Goal: Obtain resource: Download file/media

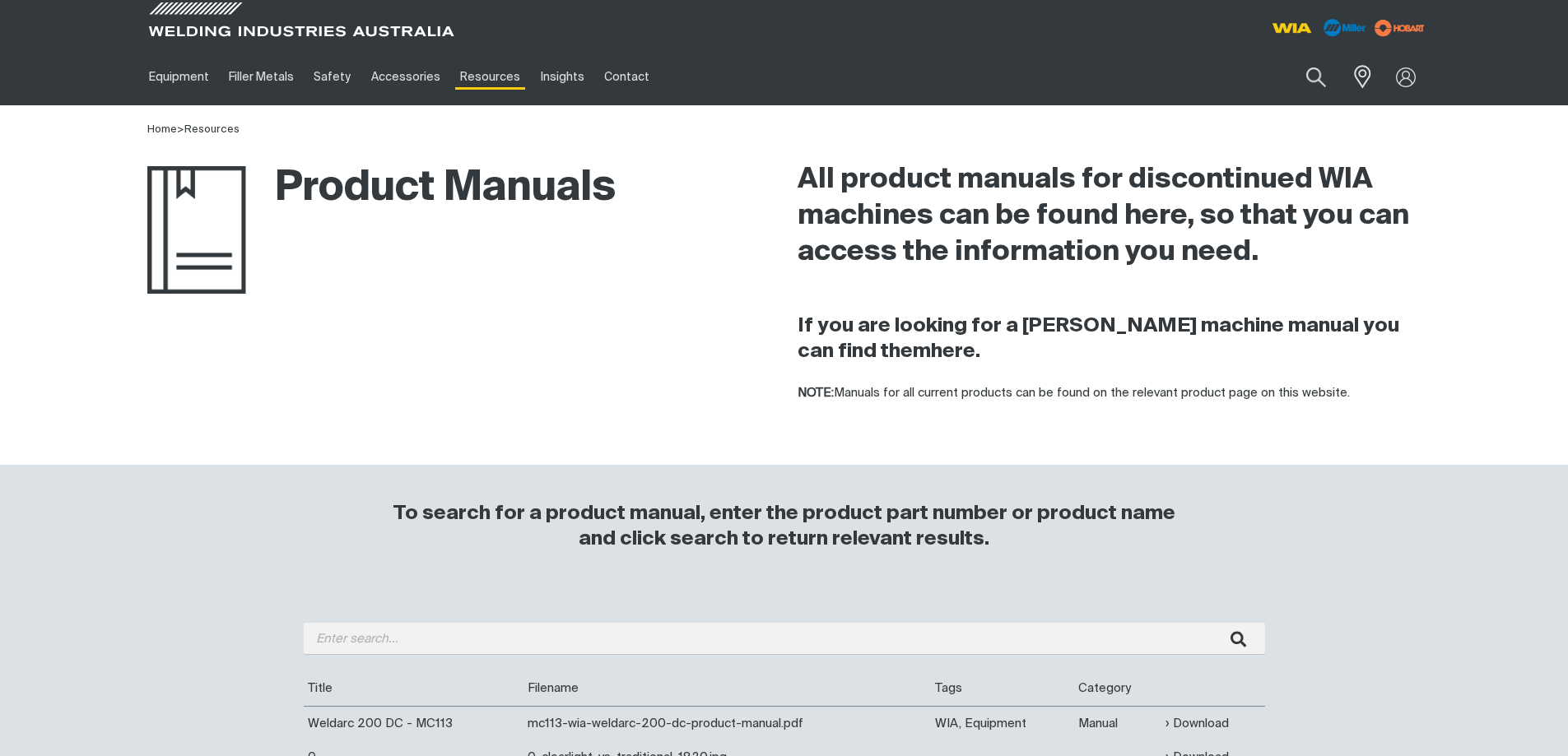
click at [542, 640] on input "search" at bounding box center [784, 639] width 961 height 32
click at [1213, 623] on button "submit" at bounding box center [1239, 639] width 52 height 32
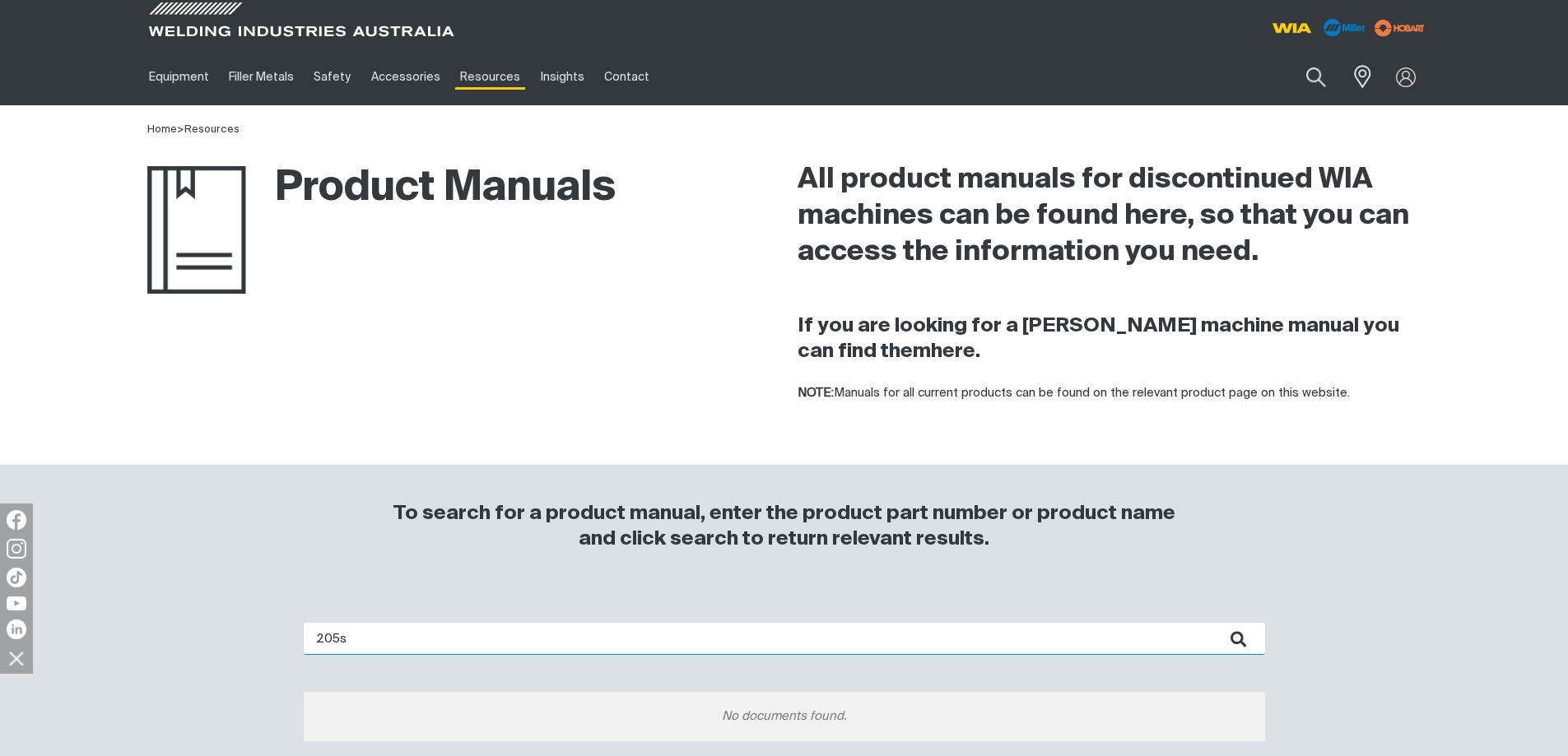
click at [413, 628] on input "205s" at bounding box center [784, 639] width 961 height 32
type input "205"
click at [1213, 623] on button "submit" at bounding box center [1239, 639] width 52 height 32
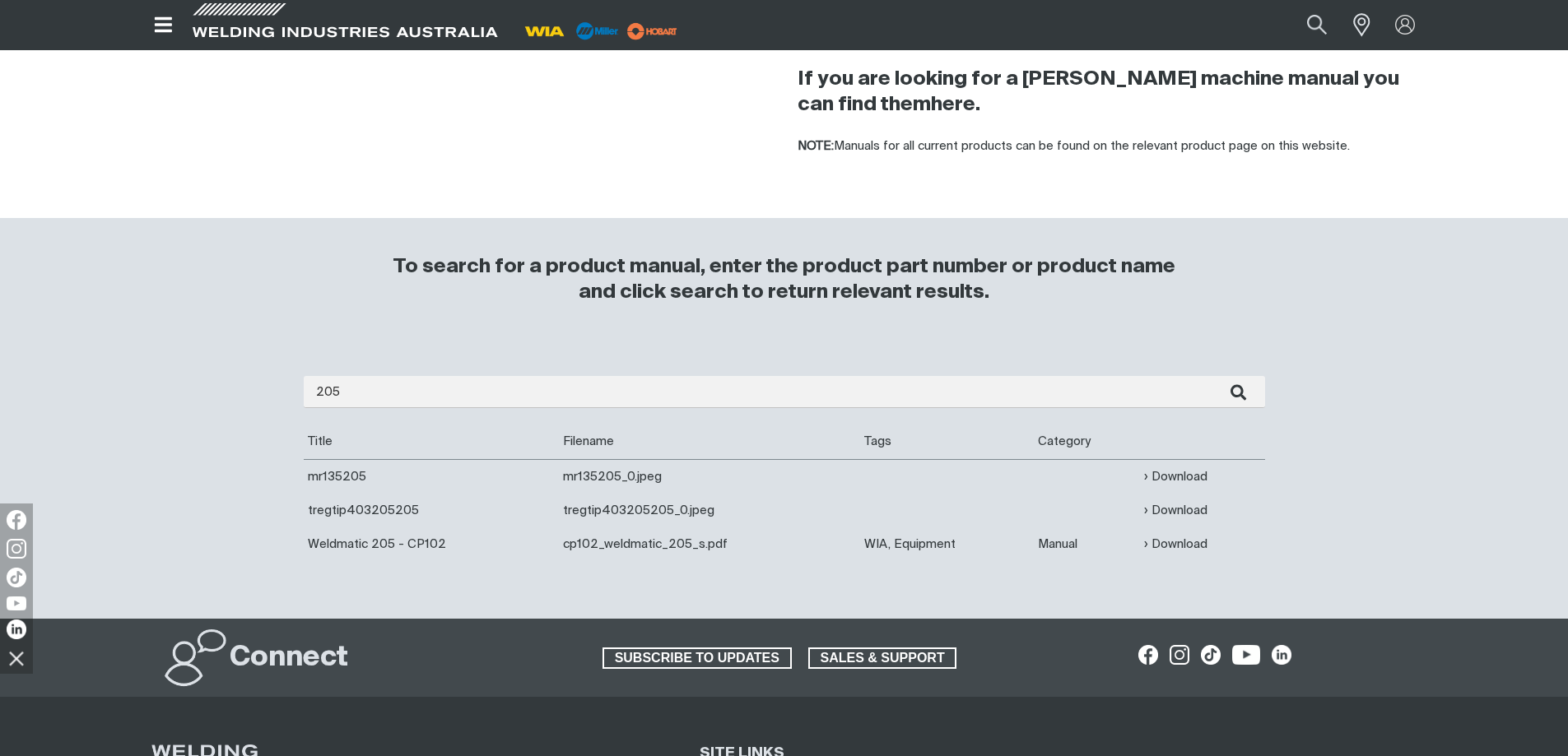
scroll to position [165, 0]
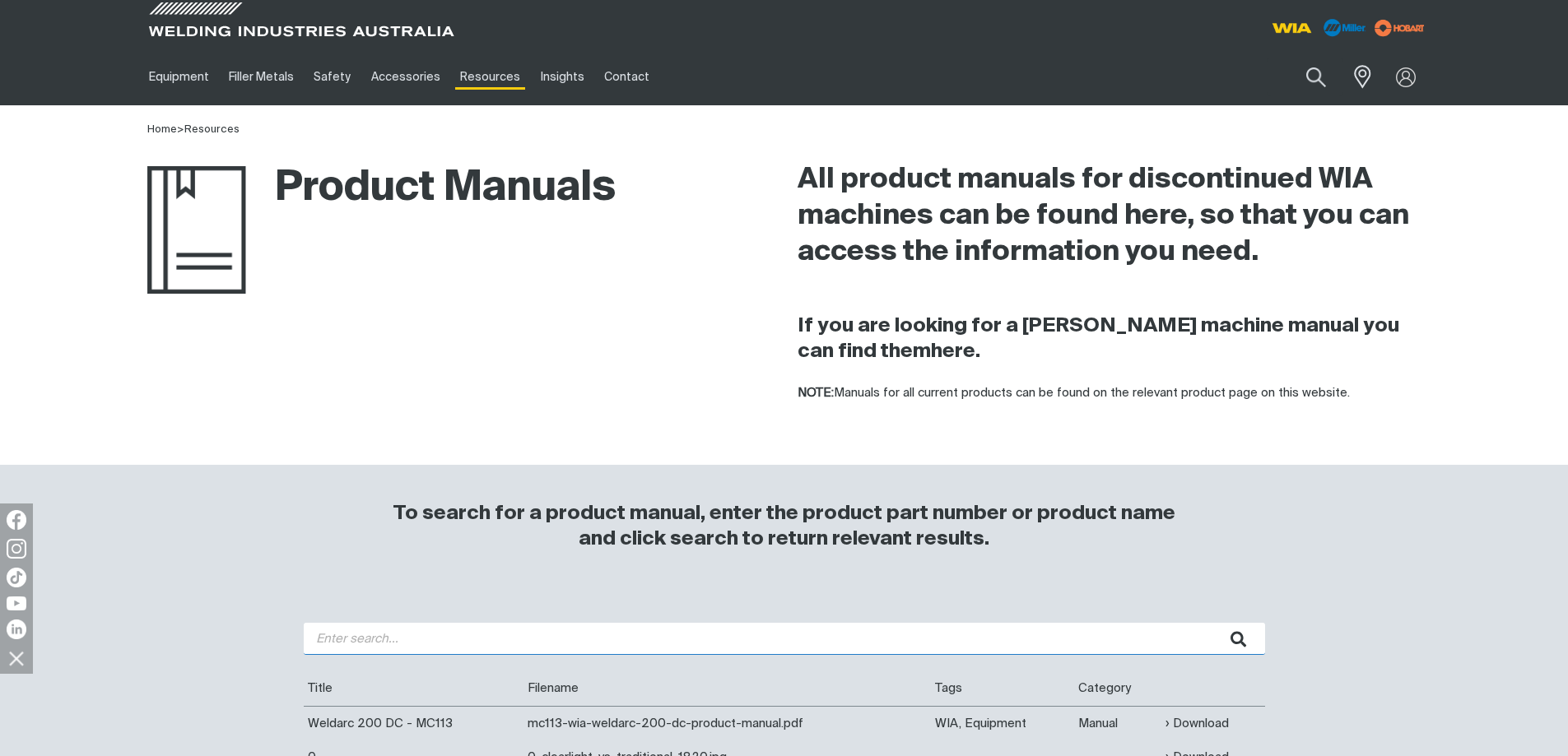
click at [598, 634] on input "search" at bounding box center [784, 639] width 961 height 32
type input "weldarc 230"
click at [1213, 623] on button "submit" at bounding box center [1239, 639] width 52 height 32
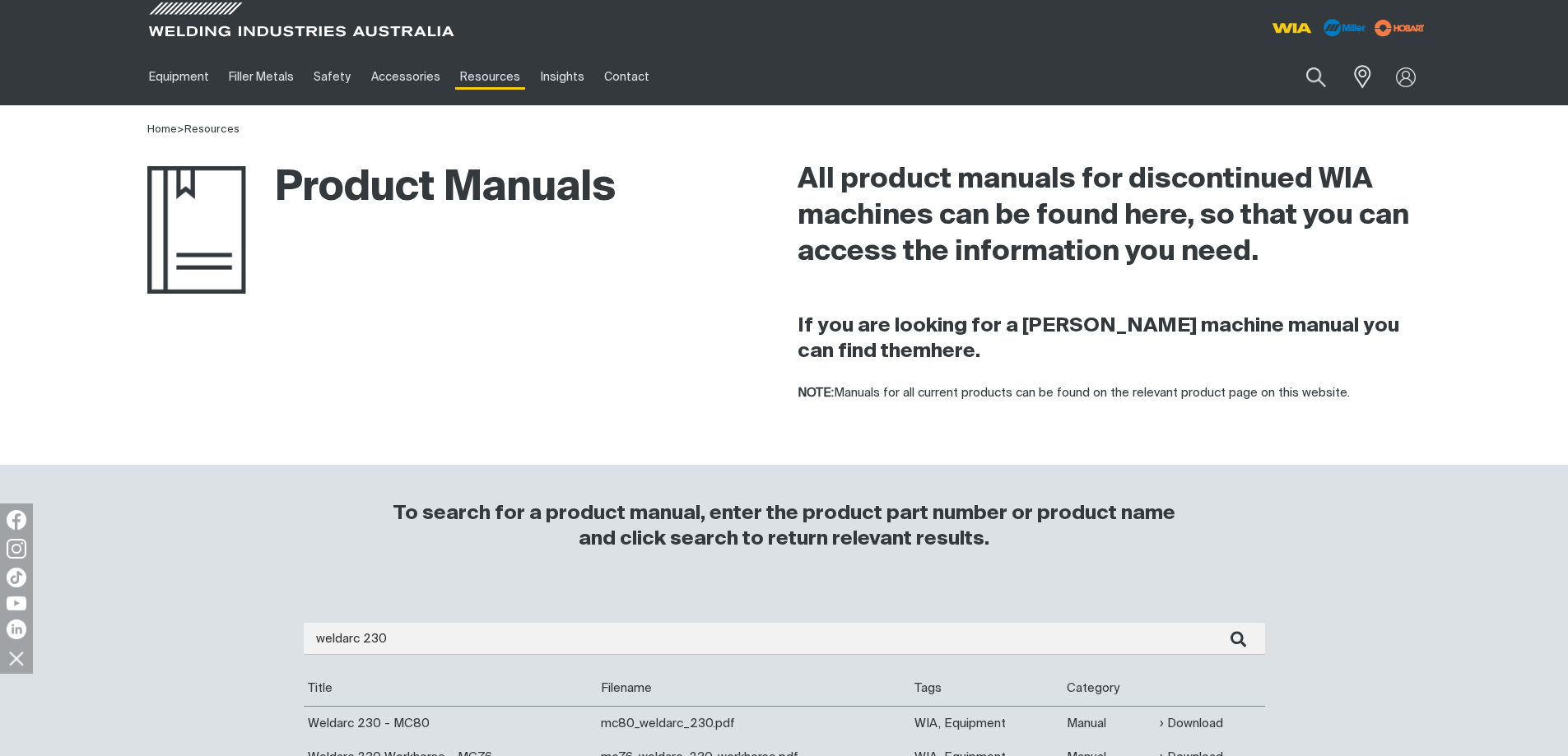
scroll to position [247, 0]
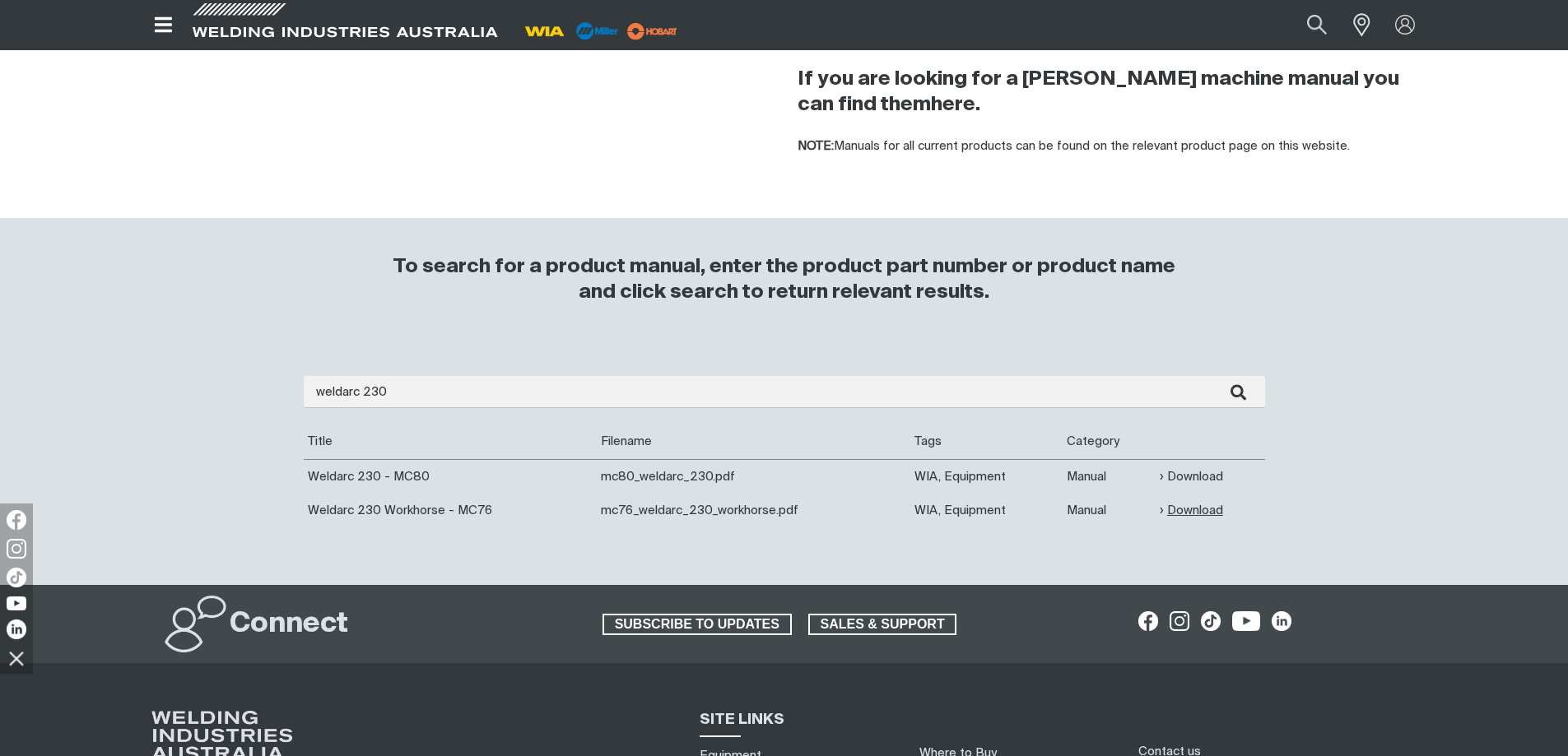
click at [1209, 512] on link "Download" at bounding box center [1191, 510] width 63 height 19
